Goal: Check status: Check status

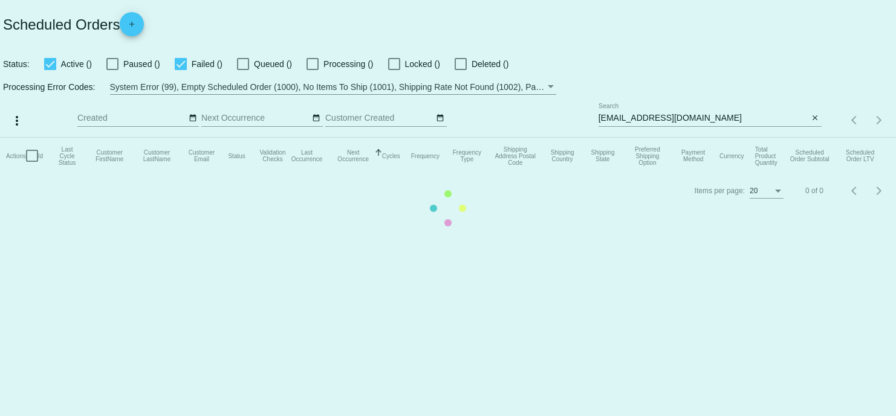
click at [768, 174] on mat-table "Actions Id Last Cycle Status Customer FirstName Customer LastName Customer Emai…" at bounding box center [448, 156] width 896 height 36
click at [709, 138] on mat-table "Actions Id Last Cycle Status Customer FirstName Customer LastName Customer Emai…" at bounding box center [448, 156] width 896 height 36
click at [656, 174] on mat-table "Actions Id Last Cycle Status Customer FirstName Customer LastName Customer Emai…" at bounding box center [448, 156] width 896 height 36
click at [657, 174] on mat-table "Actions Id Last Cycle Status Customer FirstName Customer LastName Customer Emai…" at bounding box center [448, 156] width 896 height 36
click at [702, 138] on mat-table "Actions Id Last Cycle Status Customer FirstName Customer LastName Customer Emai…" at bounding box center [448, 156] width 896 height 36
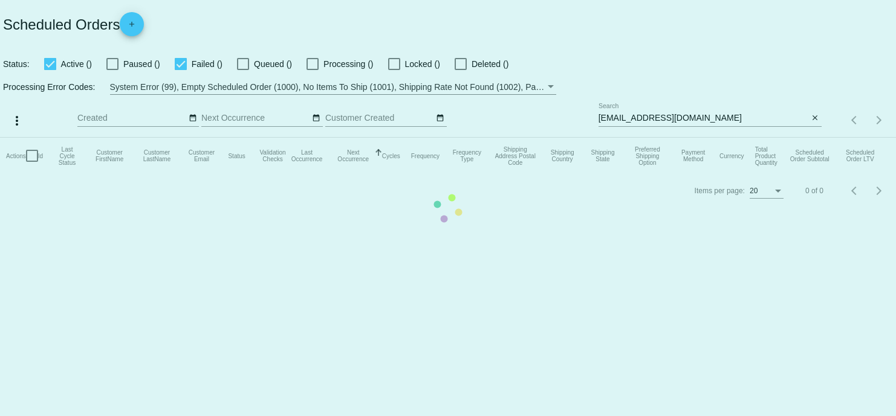
click at [740, 174] on mat-table "Actions Id Last Cycle Status Customer FirstName Customer LastName Customer Emai…" at bounding box center [448, 156] width 896 height 36
click at [670, 138] on mat-table "Actions Id Last Cycle Status Customer FirstName Customer LastName Customer Emai…" at bounding box center [448, 156] width 896 height 36
click at [670, 110] on div "[EMAIL_ADDRESS][DOMAIN_NAME] Search" at bounding box center [703, 115] width 210 height 24
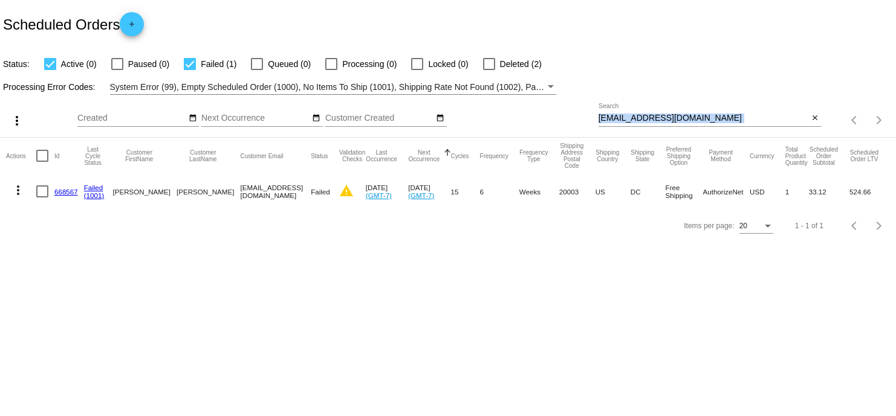
click at [677, 106] on div "[EMAIL_ADDRESS][DOMAIN_NAME] Search" at bounding box center [703, 115] width 210 height 24
drag, startPoint x: 700, startPoint y: 121, endPoint x: 602, endPoint y: 128, distance: 98.1
click at [602, 128] on div "[EMAIL_ADDRESS][DOMAIN_NAME] Search close" at bounding box center [709, 120] width 223 height 34
drag, startPoint x: 602, startPoint y: 128, endPoint x: 593, endPoint y: 122, distance: 10.9
click at [598, 127] on div "[EMAIL_ADDRESS][DOMAIN_NAME] Search close" at bounding box center [709, 120] width 223 height 34
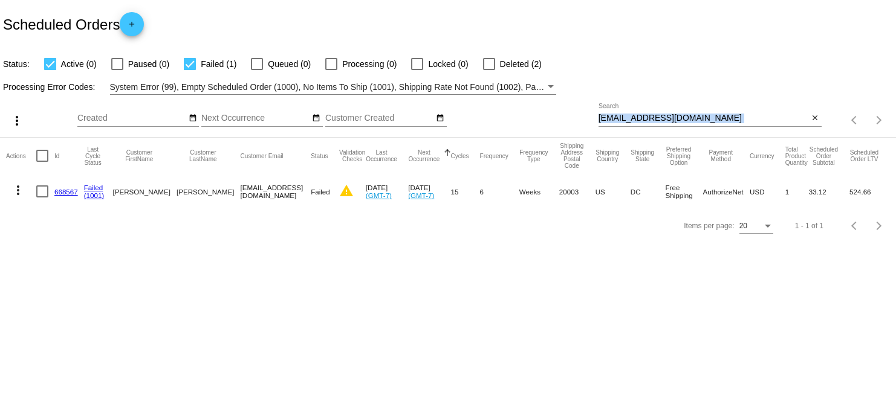
drag, startPoint x: 598, startPoint y: 118, endPoint x: 658, endPoint y: 117, distance: 59.9
click at [643, 117] on div "more_vert Oct Jan Feb Mar [DATE]" at bounding box center [448, 116] width 896 height 43
drag, startPoint x: 696, startPoint y: 120, endPoint x: 516, endPoint y: 98, distance: 181.4
click at [516, 98] on div "more_vert Oct Jan Feb Mar [DATE]" at bounding box center [448, 116] width 896 height 43
drag, startPoint x: 633, startPoint y: 124, endPoint x: 613, endPoint y: 116, distance: 22.0
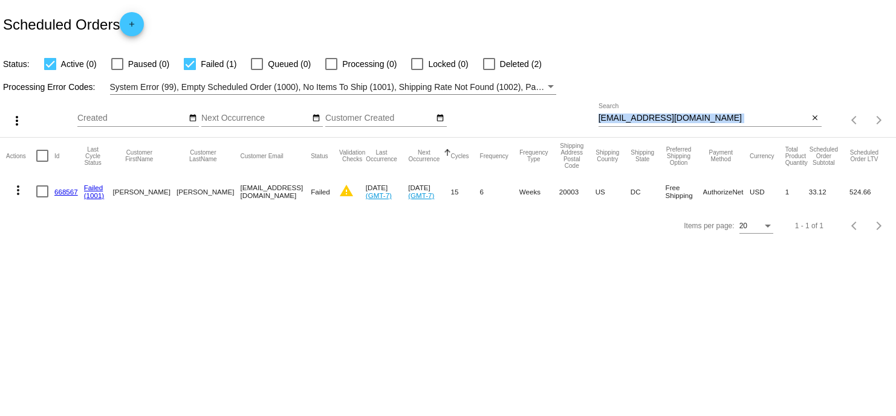
click at [613, 116] on input "[EMAIL_ADDRESS][DOMAIN_NAME]" at bounding box center [703, 119] width 210 height 10
click at [612, 116] on input "[EMAIL_ADDRESS][DOMAIN_NAME]" at bounding box center [703, 119] width 210 height 10
paste input "#593191"
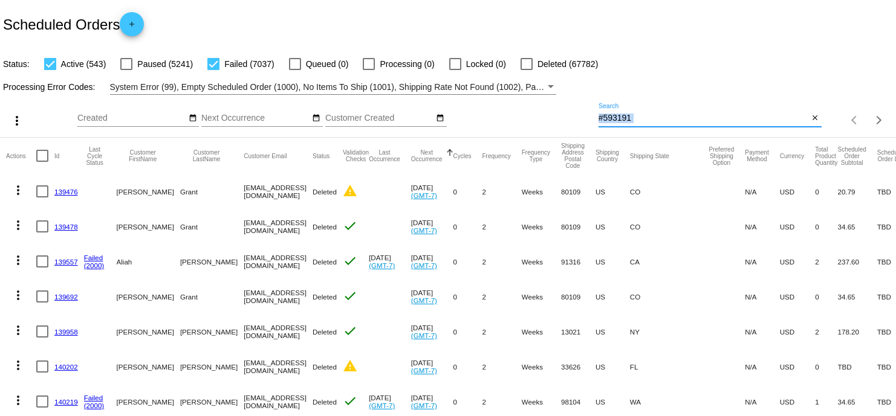
click at [623, 117] on input "#593191" at bounding box center [703, 119] width 210 height 10
click at [610, 117] on input "#593191" at bounding box center [703, 119] width 210 height 10
paste input "[EMAIL_ADDRESS][DOMAIN_NAME]"
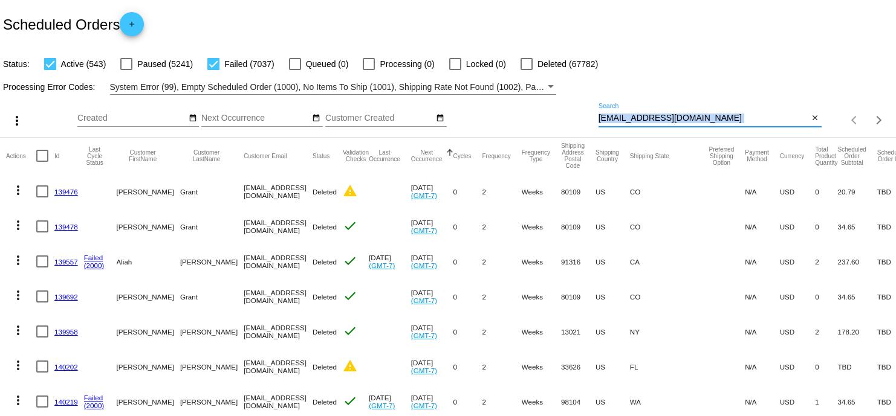
type input "[EMAIL_ADDRESS][DOMAIN_NAME]"
click at [762, 128] on div "[EMAIL_ADDRESS][DOMAIN_NAME] Search close" at bounding box center [709, 120] width 223 height 34
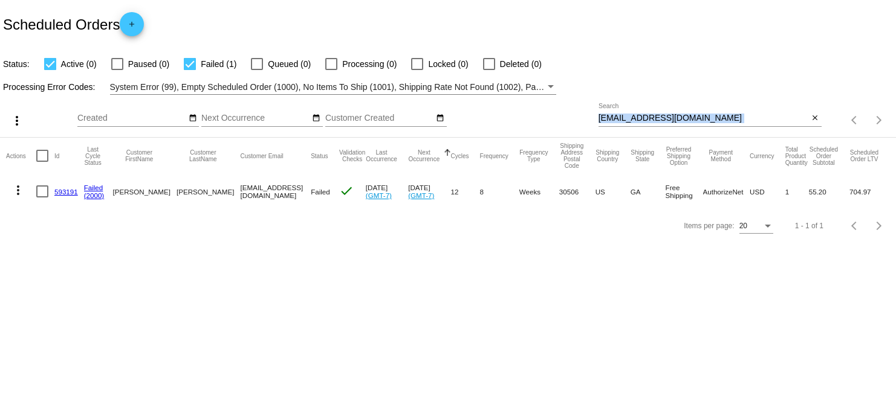
click at [60, 191] on link "593191" at bounding box center [66, 192] width 24 height 8
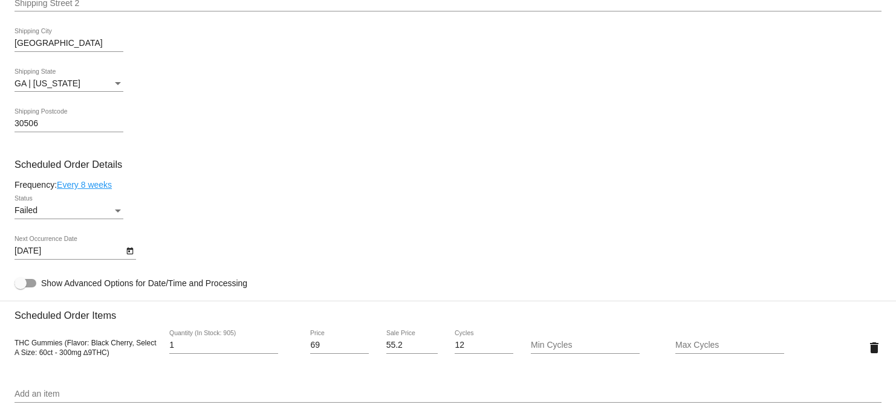
scroll to position [453, 0]
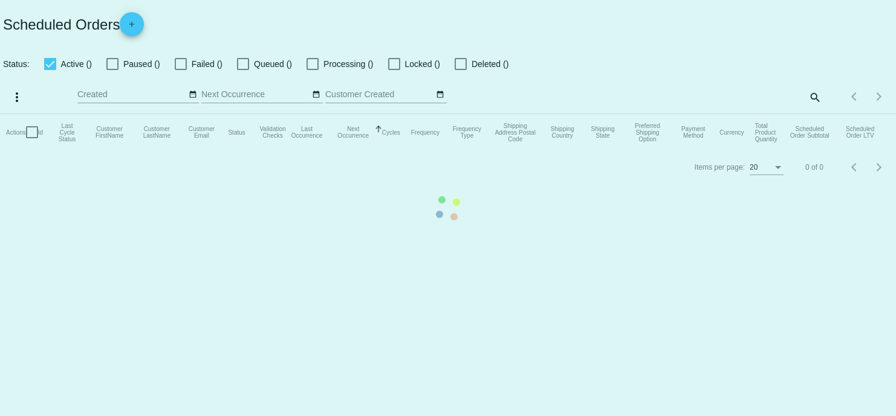
checkbox input "true"
